Goal: Task Accomplishment & Management: Manage account settings

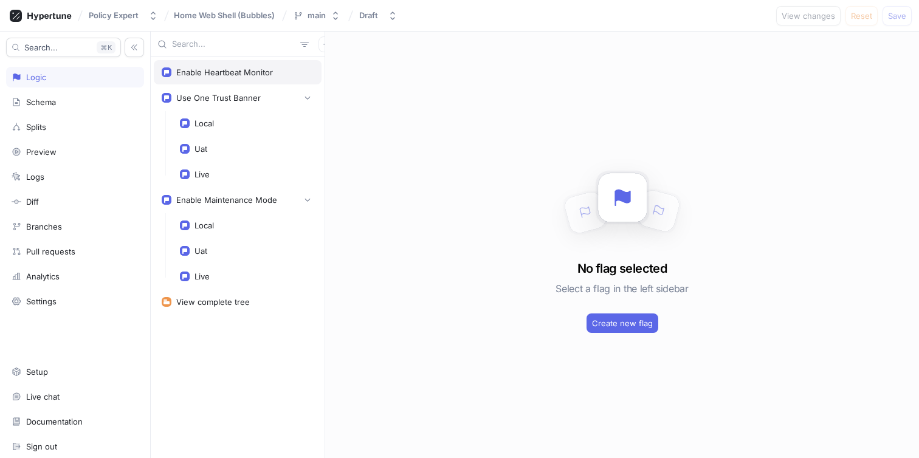
click at [206, 63] on div "Enable Heartbeat Monitor" at bounding box center [238, 72] width 168 height 24
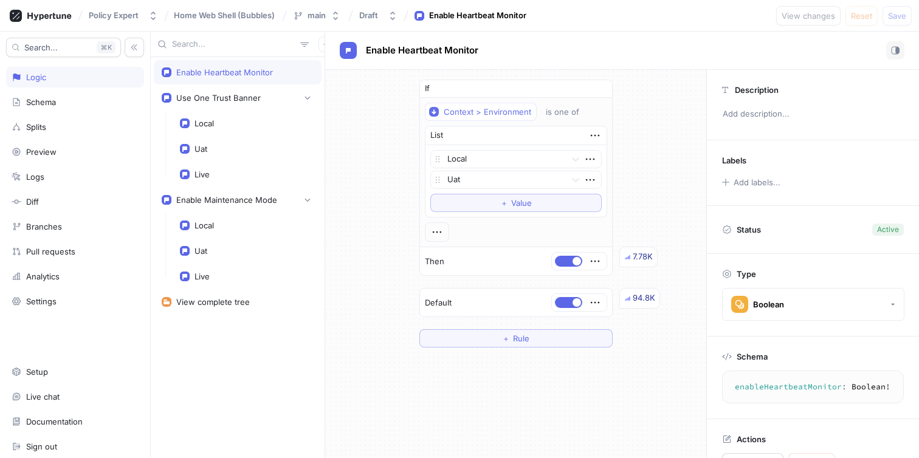
scroll to position [5, 0]
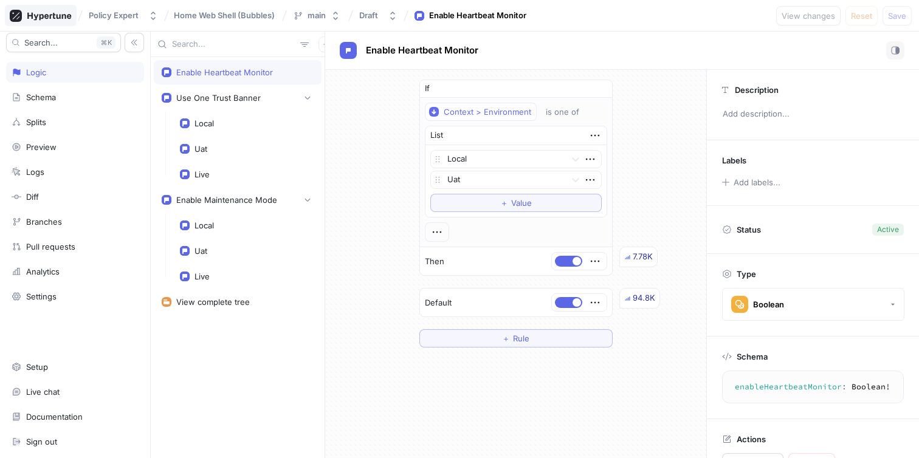
click at [59, 24] on div at bounding box center [41, 15] width 72 height 21
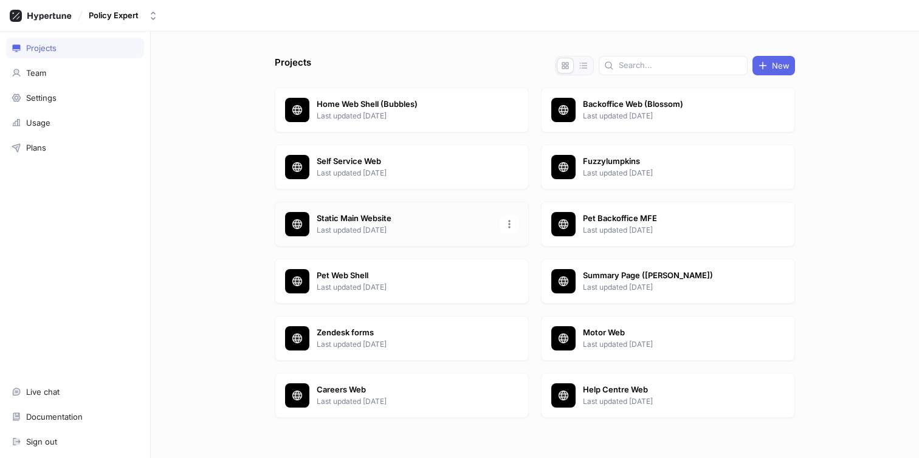
click at [385, 209] on div "Static Main Website Last updated [DATE]" at bounding box center [402, 224] width 254 height 45
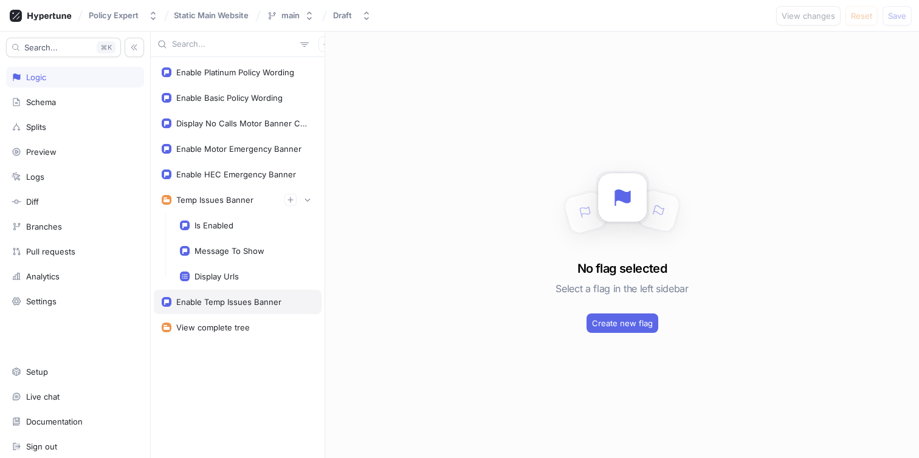
click at [261, 309] on div "Enable Temp Issues Banner" at bounding box center [238, 302] width 168 height 24
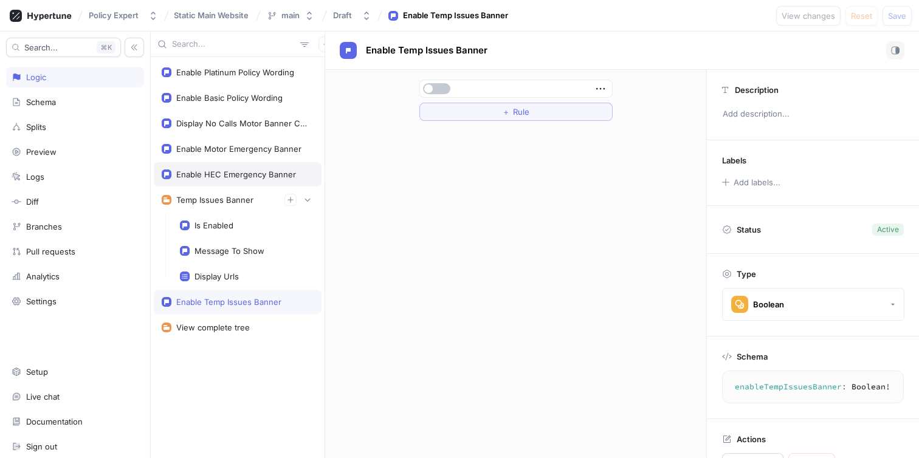
click at [231, 173] on div "Enable HEC Emergency Banner" at bounding box center [236, 175] width 120 height 10
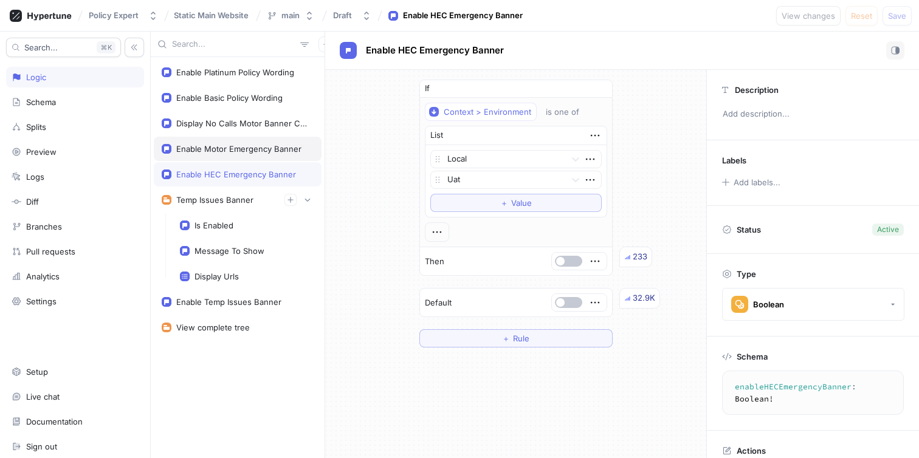
click at [235, 149] on div "Enable Motor Emergency Banner" at bounding box center [238, 149] width 125 height 10
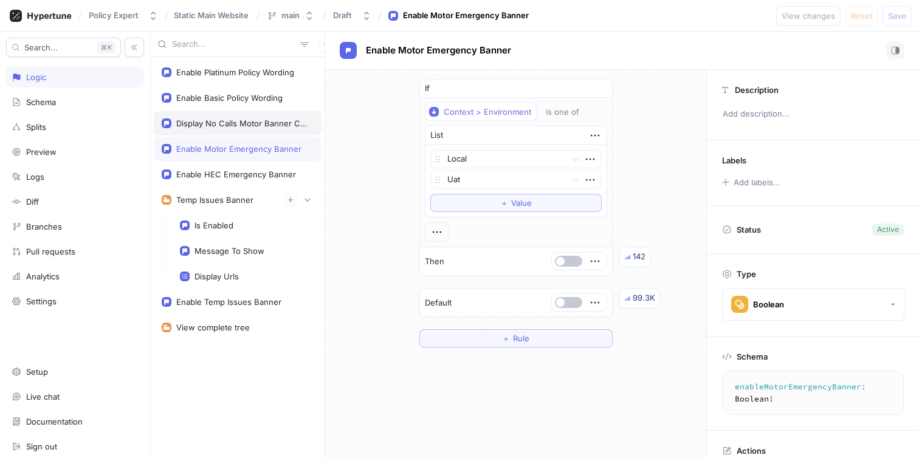
click at [236, 119] on div "Display No Calls Motor Banner Content" at bounding box center [242, 123] width 132 height 10
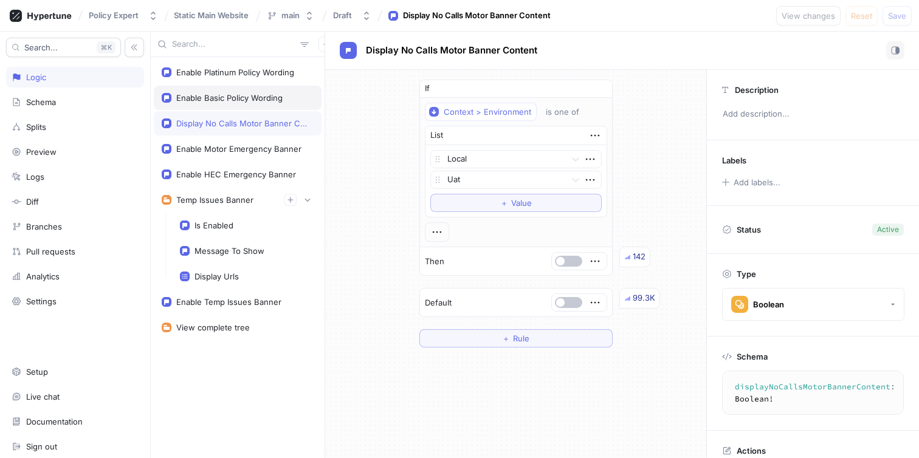
click at [236, 89] on div "Enable Basic Policy Wording" at bounding box center [238, 98] width 168 height 24
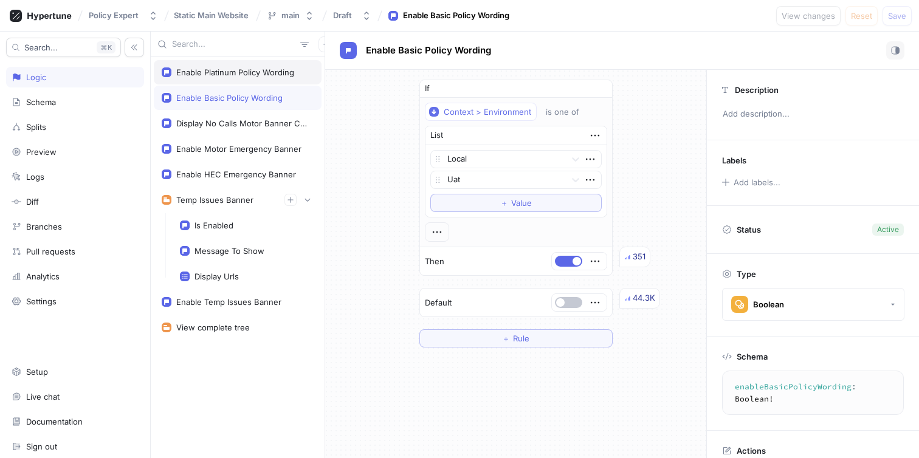
click at [236, 80] on div "Enable Platinum Policy Wording" at bounding box center [238, 72] width 168 height 24
type textarea "enablePlatinumPolicyWording: Boolean!"
click at [56, 18] on icon at bounding box center [41, 16] width 62 height 12
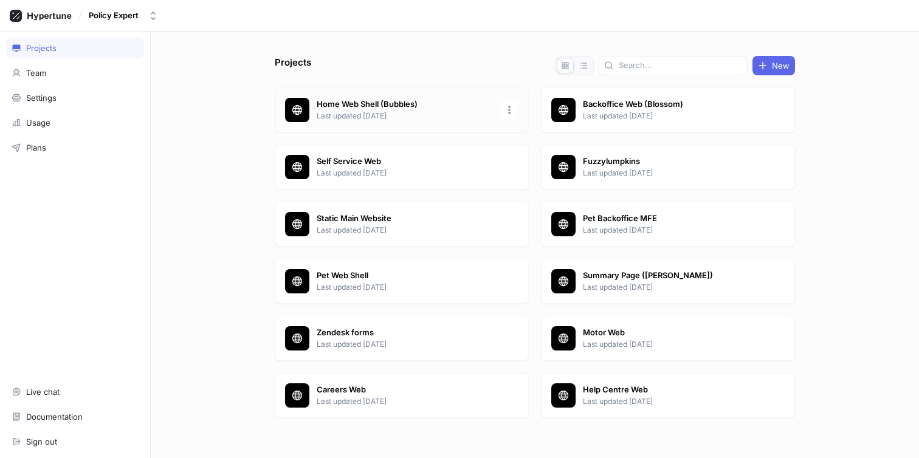
click at [372, 120] on p "Last updated [DATE]" at bounding box center [405, 116] width 176 height 11
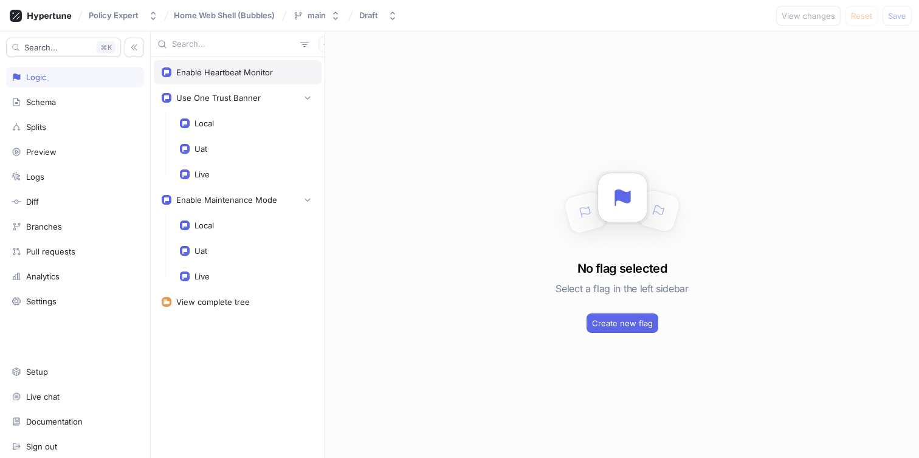
click at [261, 81] on div "Enable Heartbeat Monitor" at bounding box center [238, 72] width 168 height 24
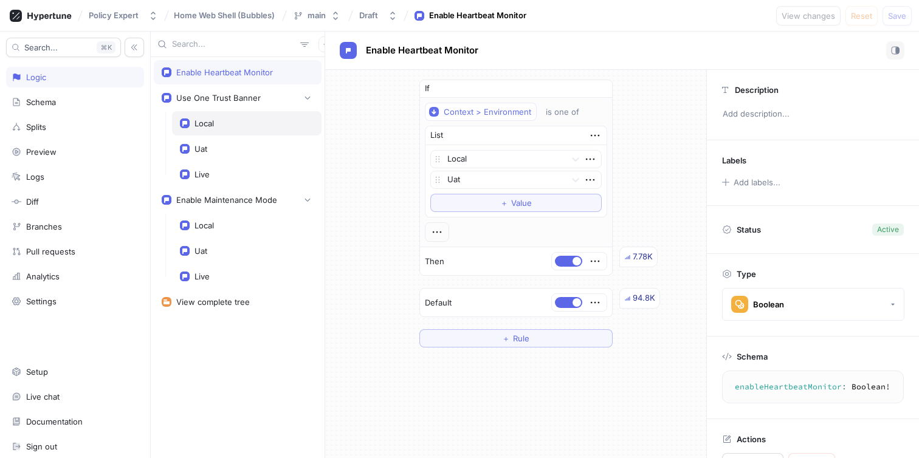
click at [237, 117] on div "Local" at bounding box center [246, 123] width 149 height 24
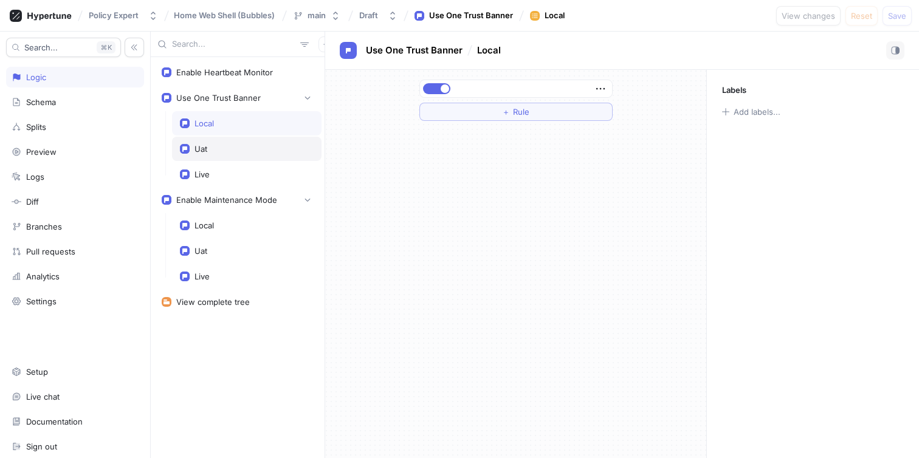
click at [227, 144] on div "Uat" at bounding box center [247, 149] width 134 height 10
click at [206, 174] on div "Live" at bounding box center [201, 175] width 15 height 10
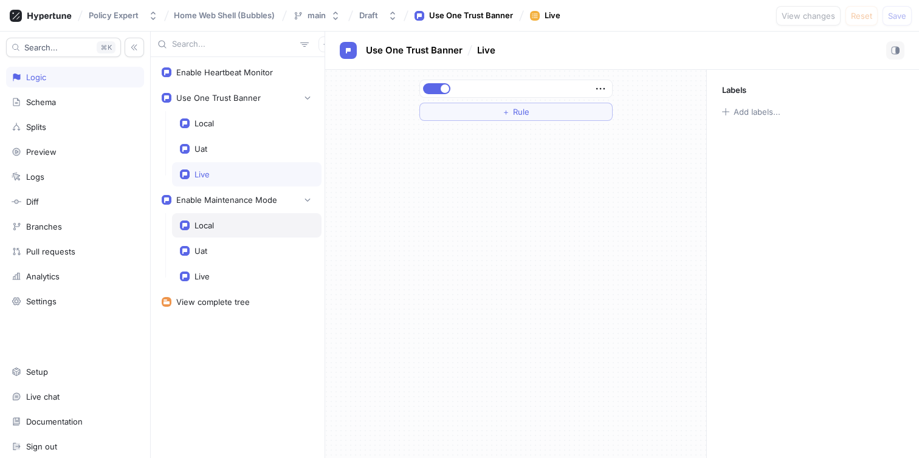
click at [206, 229] on div "Local" at bounding box center [203, 226] width 19 height 10
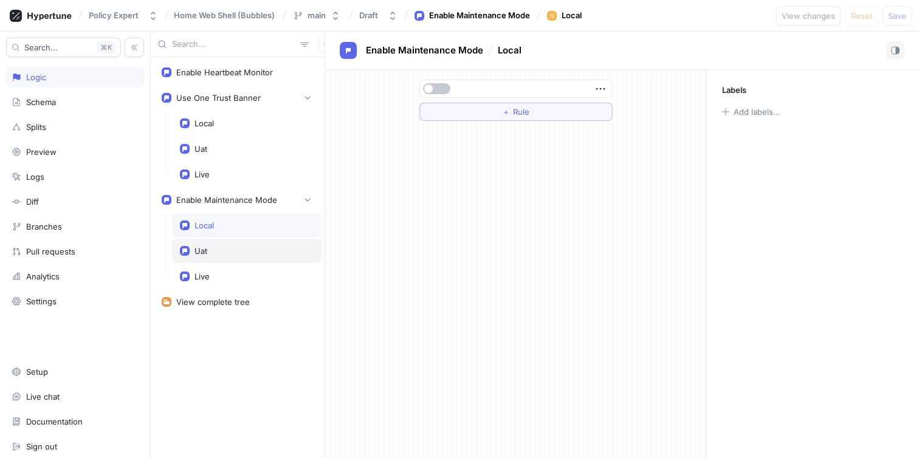
click at [208, 254] on div "Uat" at bounding box center [247, 251] width 134 height 10
click at [204, 282] on div "Live" at bounding box center [246, 276] width 149 height 24
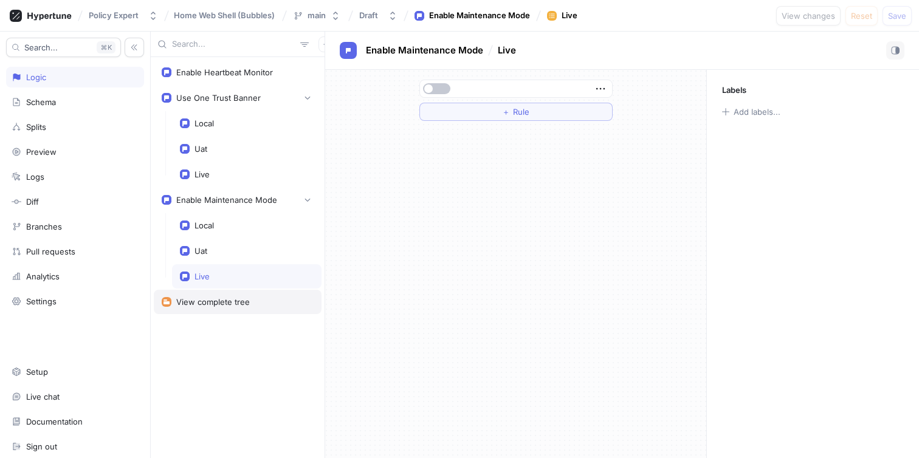
click at [204, 309] on div "View complete tree" at bounding box center [238, 302] width 168 height 24
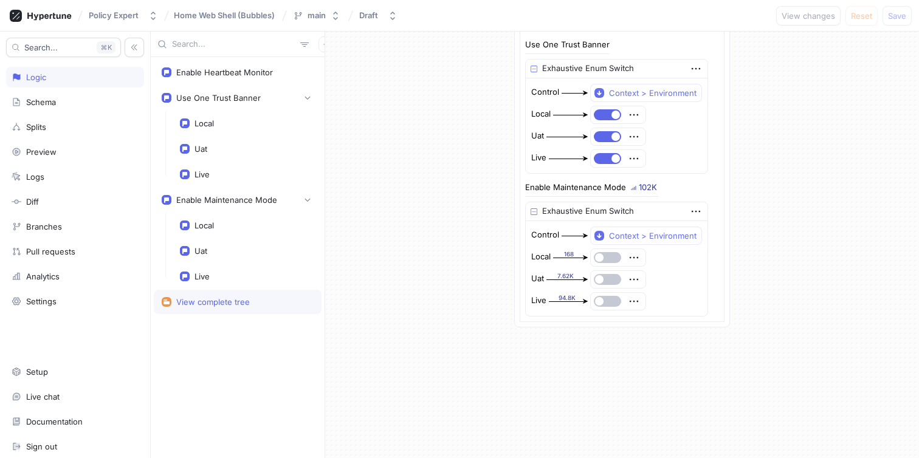
scroll to position [450, 0]
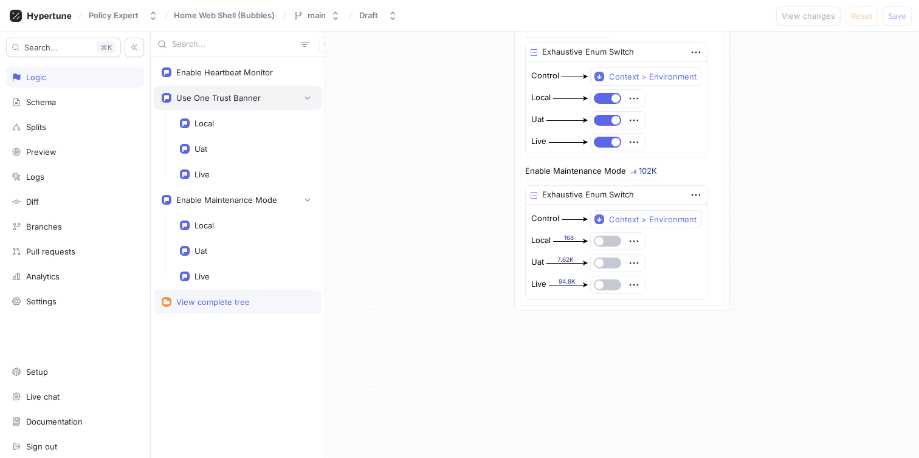
click at [231, 86] on div "Use One Trust Banner" at bounding box center [238, 98] width 168 height 24
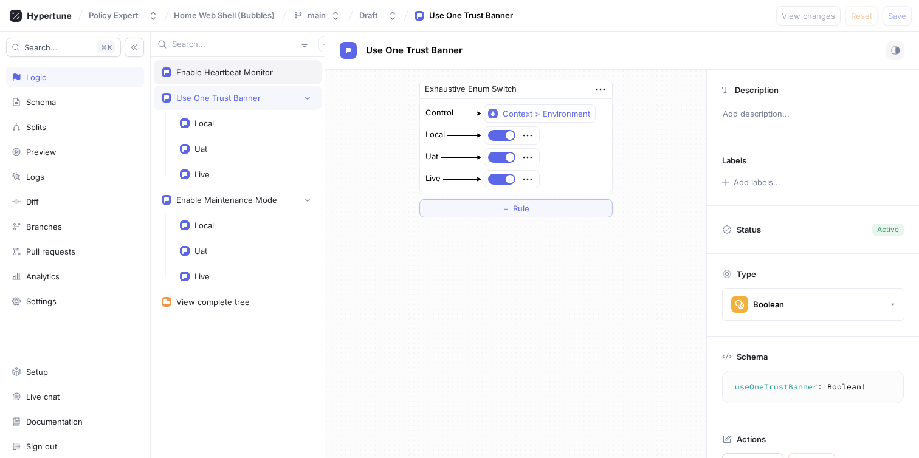
click at [242, 66] on div "Enable Heartbeat Monitor" at bounding box center [238, 72] width 168 height 24
type textarea "enableHeartbeatMonitor: Boolean!"
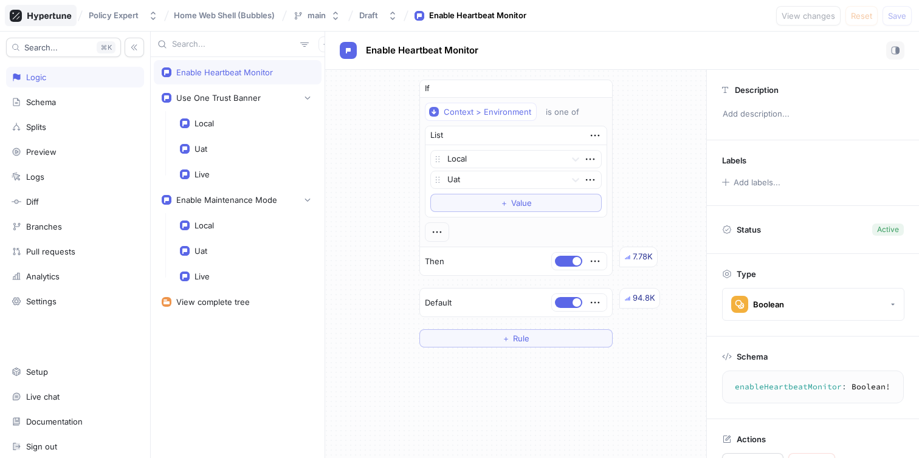
click at [35, 22] on div at bounding box center [41, 15] width 72 height 21
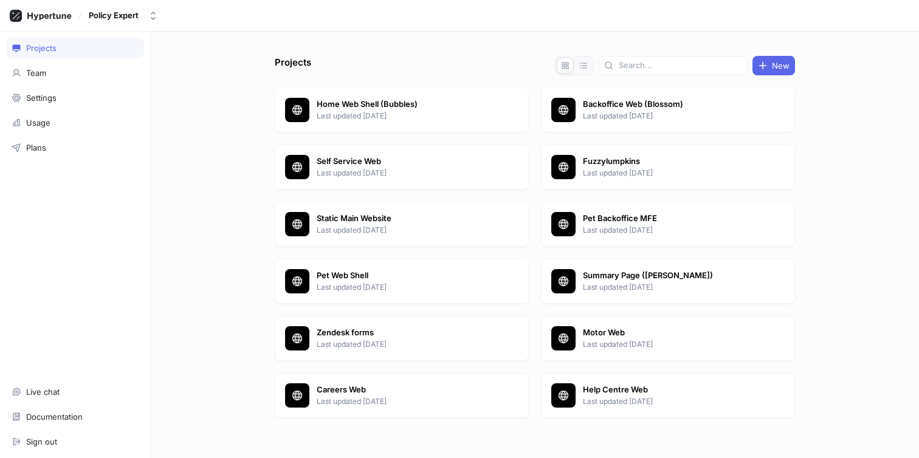
click at [202, 413] on div "Projects New Home Web Shell (Bubbles) Last updated [DATE] Backoffice Web (Bloss…" at bounding box center [535, 245] width 768 height 427
